Goal: Use online tool/utility: Utilize a website feature to perform a specific function

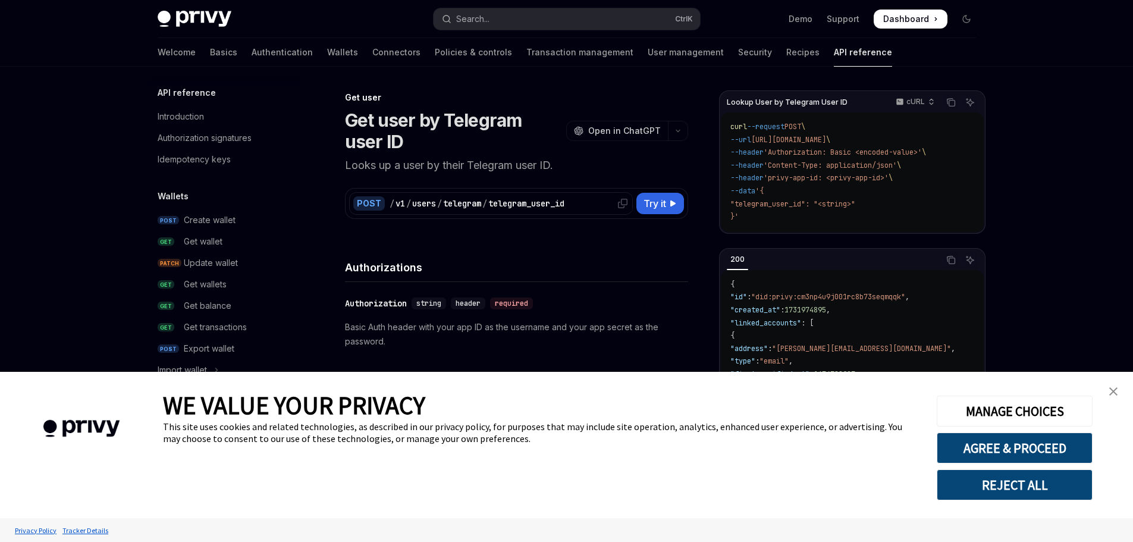
scroll to position [1158, 0]
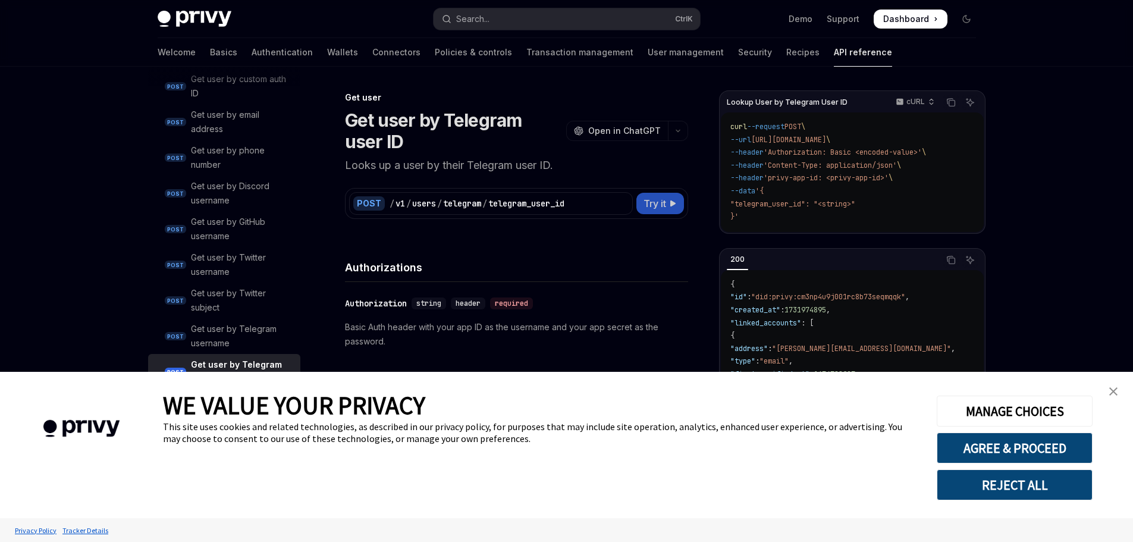
click at [665, 201] on span "Try it" at bounding box center [655, 203] width 23 height 14
type textarea "*"
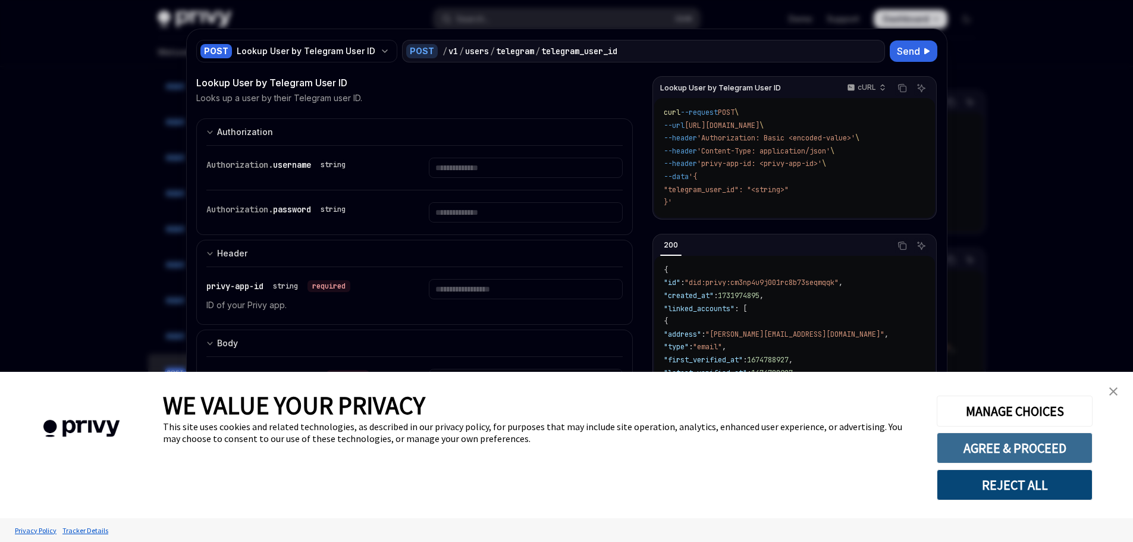
click at [1001, 441] on button "AGREE & PROCEED" at bounding box center [1015, 448] width 156 height 31
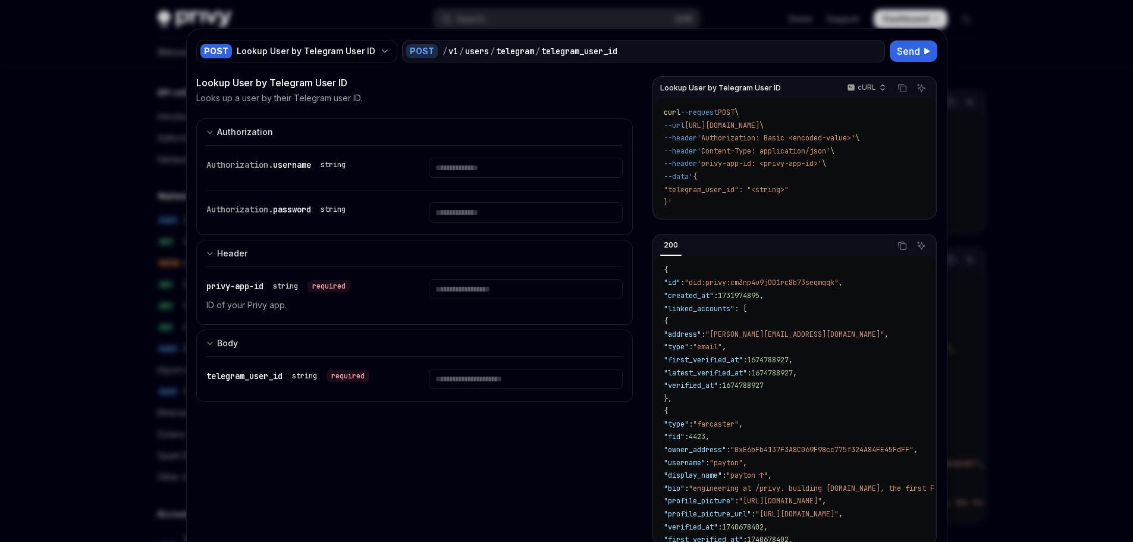
click at [667, 197] on code "curl --request POST \ --url https://api.privy.io/v1/users/telegram/telegram_use…" at bounding box center [794, 157] width 261 height 103
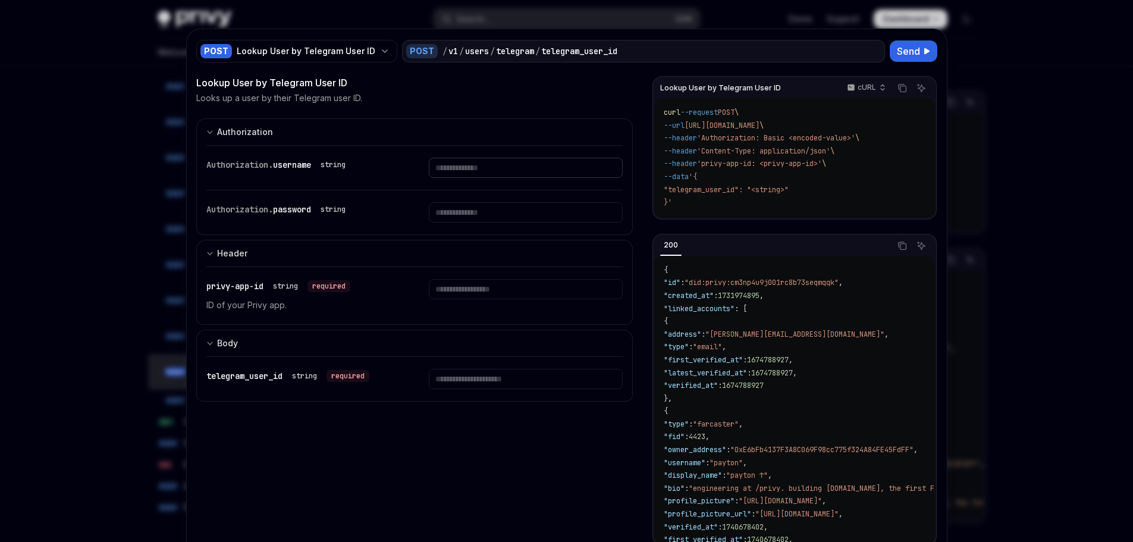
click at [475, 171] on input "Enter username" at bounding box center [526, 168] width 194 height 20
click at [487, 377] on input "Enter telegram_user_id" at bounding box center [526, 379] width 194 height 20
click at [532, 385] on input "Enter telegram_user_id" at bounding box center [526, 379] width 194 height 20
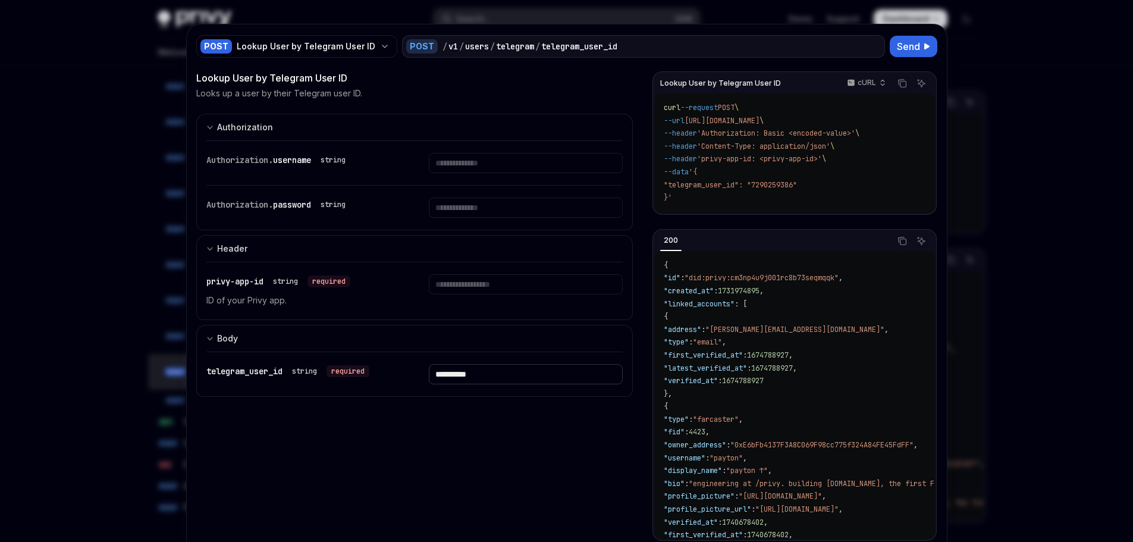
scroll to position [0, 0]
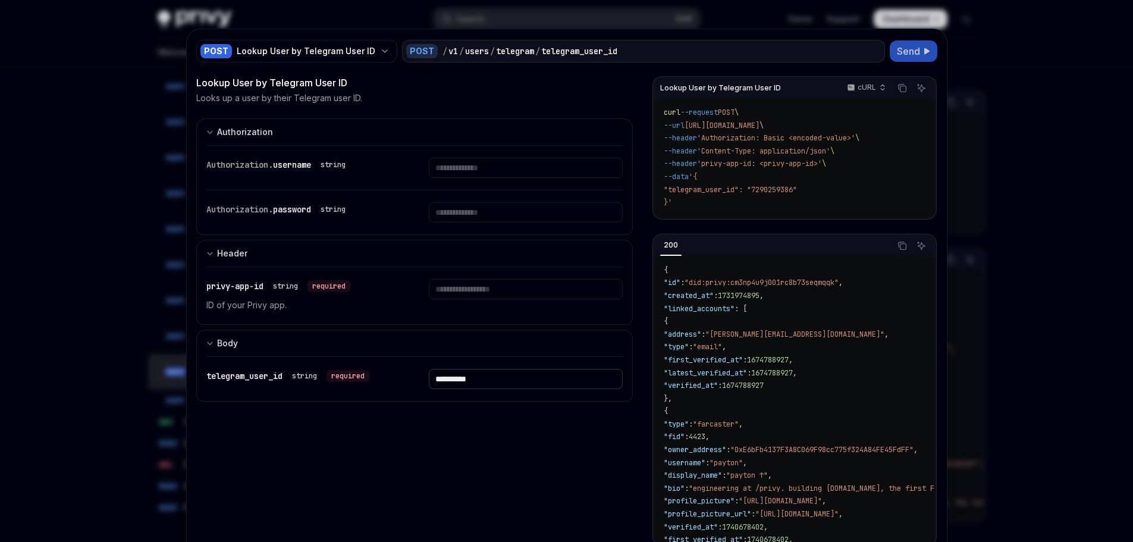
type input "**********"
click at [910, 53] on span "Send" at bounding box center [908, 51] width 23 height 14
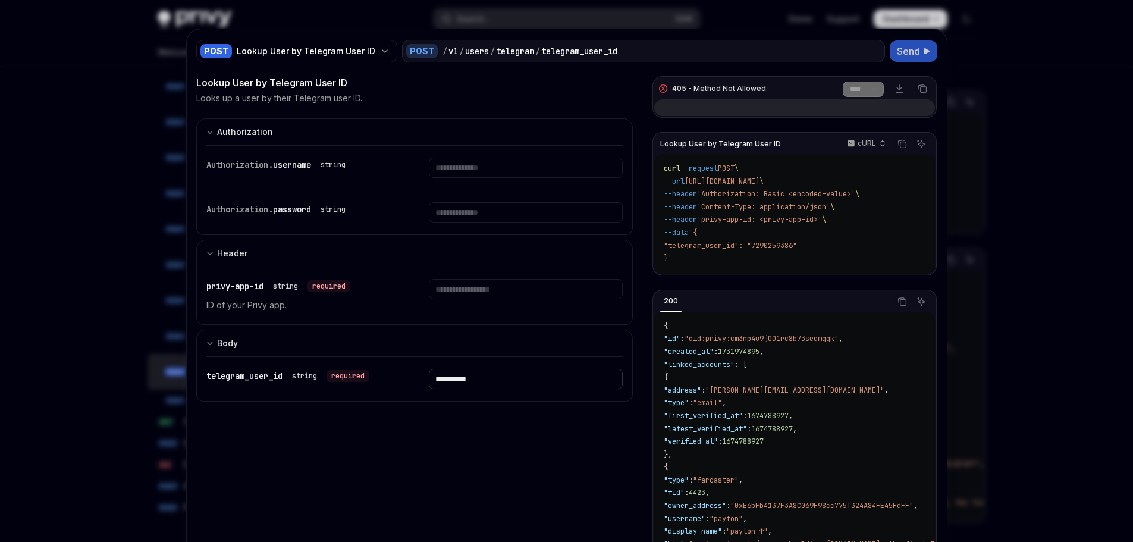
drag, startPoint x: 510, startPoint y: 373, endPoint x: 427, endPoint y: 366, distance: 83.6
click at [427, 366] on div "**********" at bounding box center [414, 379] width 417 height 44
